Goal: Task Accomplishment & Management: Manage account settings

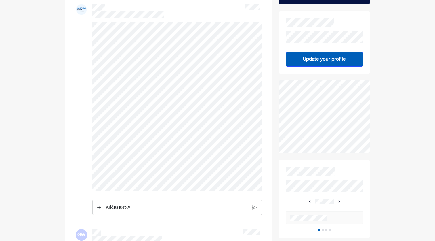
click at [167, 207] on div "Rich Text Editor. Editing area: main" at bounding box center [177, 207] width 148 height 15
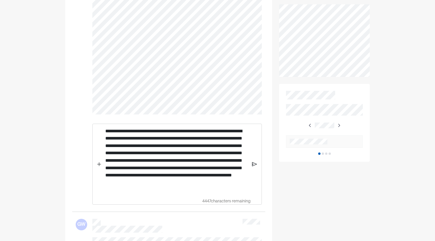
scroll to position [184, 0]
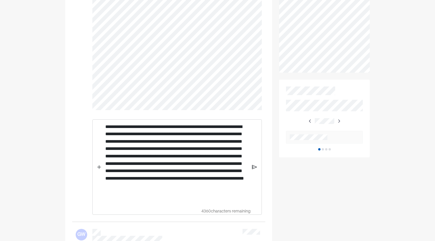
click at [123, 174] on p "**********" at bounding box center [176, 162] width 143 height 79
click at [141, 174] on p "**********" at bounding box center [176, 162] width 143 height 79
click at [186, 202] on p "**********" at bounding box center [176, 162] width 143 height 79
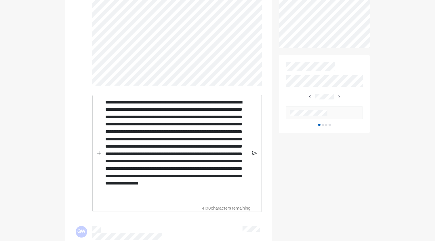
scroll to position [209, 0]
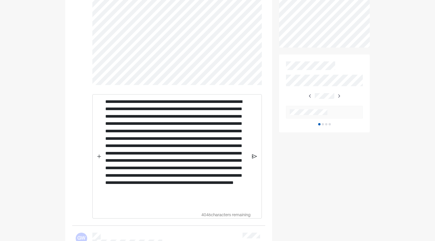
click at [200, 199] on p "**********" at bounding box center [176, 152] width 143 height 108
click at [228, 206] on p "**********" at bounding box center [176, 152] width 143 height 108
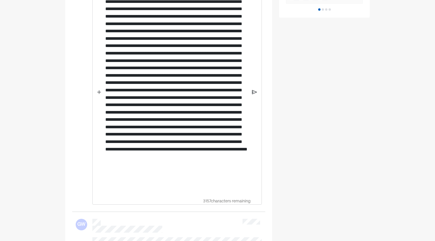
scroll to position [326, 0]
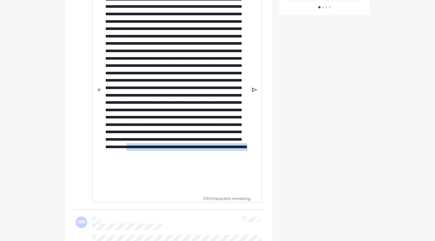
drag, startPoint x: 207, startPoint y: 193, endPoint x: 175, endPoint y: 184, distance: 32.8
click at [175, 184] on p "Rich Text Editor. Editing area: main" at bounding box center [176, 85] width 143 height 209
drag, startPoint x: 195, startPoint y: 193, endPoint x: 173, endPoint y: 184, distance: 24.0
click at [179, 185] on p "Rich Text Editor. Editing area: main" at bounding box center [176, 85] width 143 height 209
drag, startPoint x: 173, startPoint y: 184, endPoint x: 184, endPoint y: 183, distance: 11.0
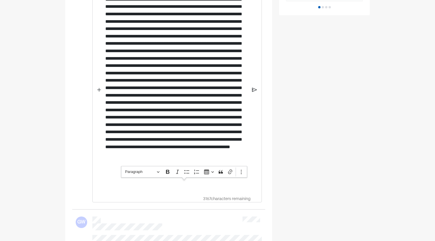
click at [181, 190] on p "Rich Text Editor. Editing area: main" at bounding box center [176, 85] width 143 height 209
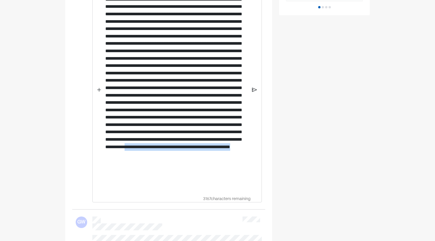
drag, startPoint x: 181, startPoint y: 192, endPoint x: 173, endPoint y: 182, distance: 12.5
click at [173, 182] on p "Rich Text Editor. Editing area: main" at bounding box center [176, 85] width 143 height 209
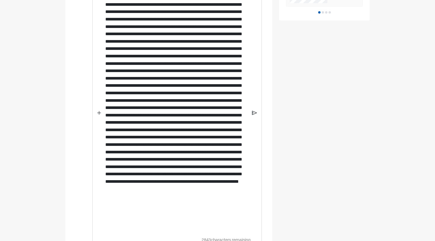
scroll to position [355, 0]
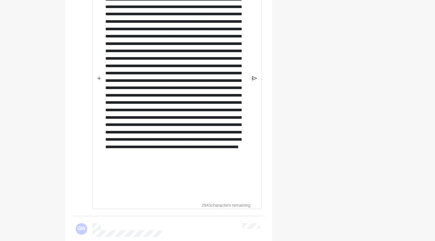
click at [140, 132] on p "Rich Text Editor. Editing area: main" at bounding box center [176, 74] width 143 height 245
click at [135, 132] on p "Rich Text Editor. Editing area: main" at bounding box center [176, 74] width 143 height 245
click at [139, 130] on p "Rich Text Editor. Editing area: main" at bounding box center [176, 74] width 143 height 245
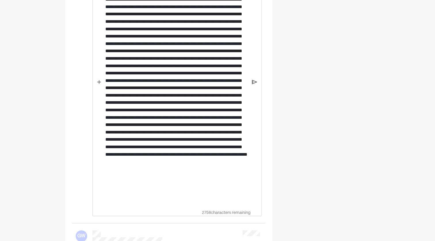
click at [227, 207] on div "Rich Text Editor. Editing area: main" at bounding box center [177, 77] width 148 height 259
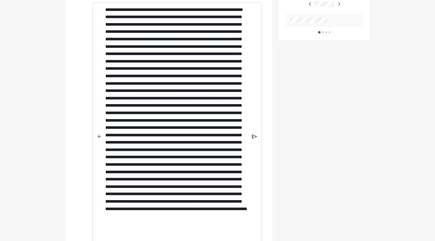
scroll to position [301, 0]
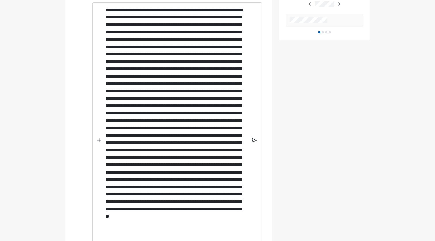
click at [100, 142] on img at bounding box center [99, 140] width 4 height 4
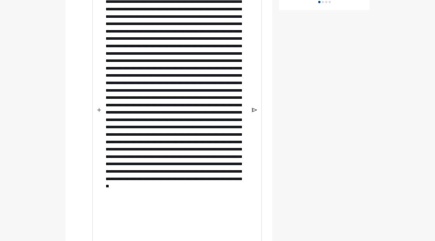
scroll to position [331, 0]
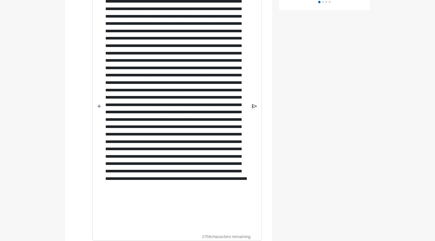
click at [221, 114] on p "Rich Text Editor. Editing area: main" at bounding box center [176, 102] width 143 height 252
click at [160, 113] on p "Rich Text Editor. Editing area: main" at bounding box center [176, 102] width 143 height 252
click at [175, 155] on p "Rich Text Editor. Editing area: main" at bounding box center [176, 105] width 143 height 259
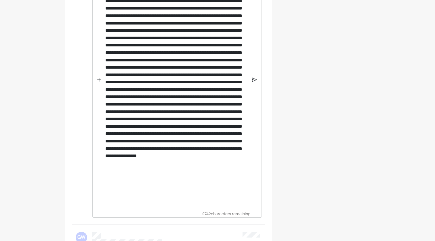
scroll to position [377, 0]
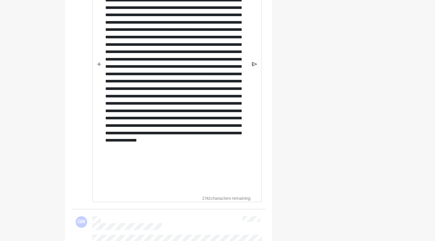
click at [153, 190] on p "Rich Text Editor. Editing area: main" at bounding box center [176, 59] width 143 height 259
click at [254, 67] on img at bounding box center [254, 64] width 5 height 5
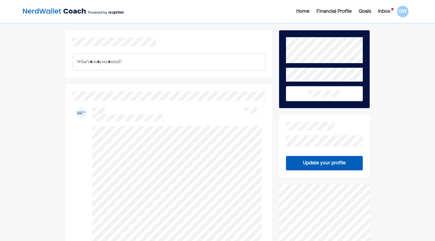
scroll to position [0, 0]
click at [406, 14] on div "GW" at bounding box center [403, 12] width 12 height 12
click at [405, 27] on div "Upgrade" at bounding box center [399, 25] width 19 height 7
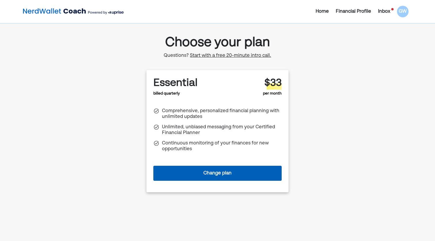
click at [223, 175] on button "Change plan" at bounding box center [218, 173] width 128 height 15
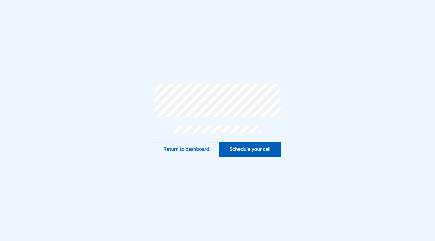
click at [187, 150] on button "Return to dashboard" at bounding box center [185, 149] width 63 height 15
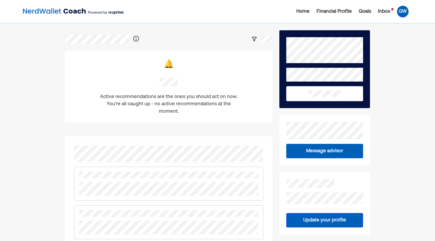
click at [404, 8] on div "GW" at bounding box center [403, 12] width 12 height 12
click at [401, 24] on div "Upgrade" at bounding box center [399, 25] width 19 height 7
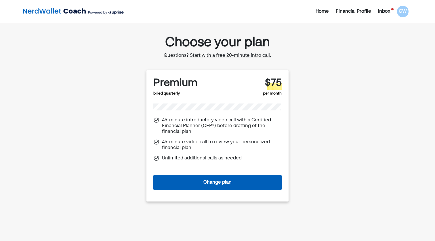
click at [118, 89] on div "Premium billed quarterly $75 per month 45-minute introductory video call with a…" at bounding box center [217, 135] width 291 height 131
click at [51, 12] on img at bounding box center [73, 12] width 101 height 12
